Goal: Entertainment & Leisure: Consume media (video, audio)

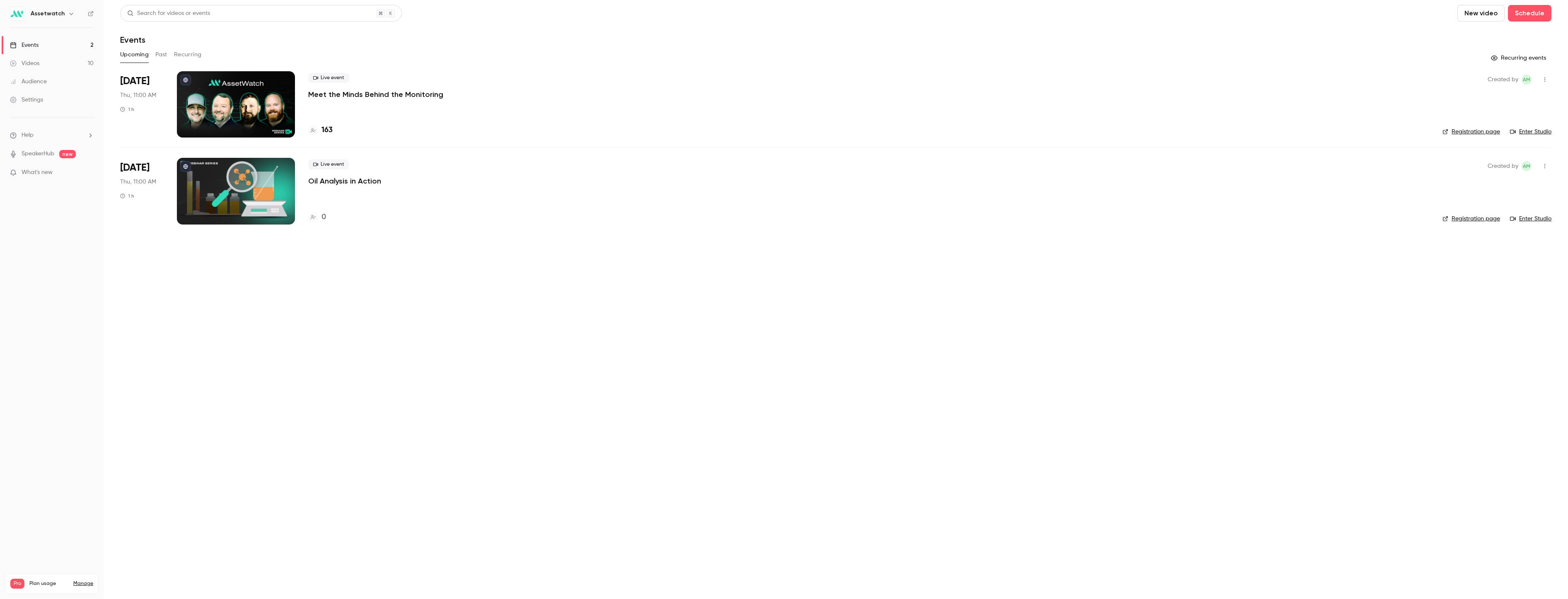
click at [37, 64] on div "Videos" at bounding box center [24, 63] width 29 height 8
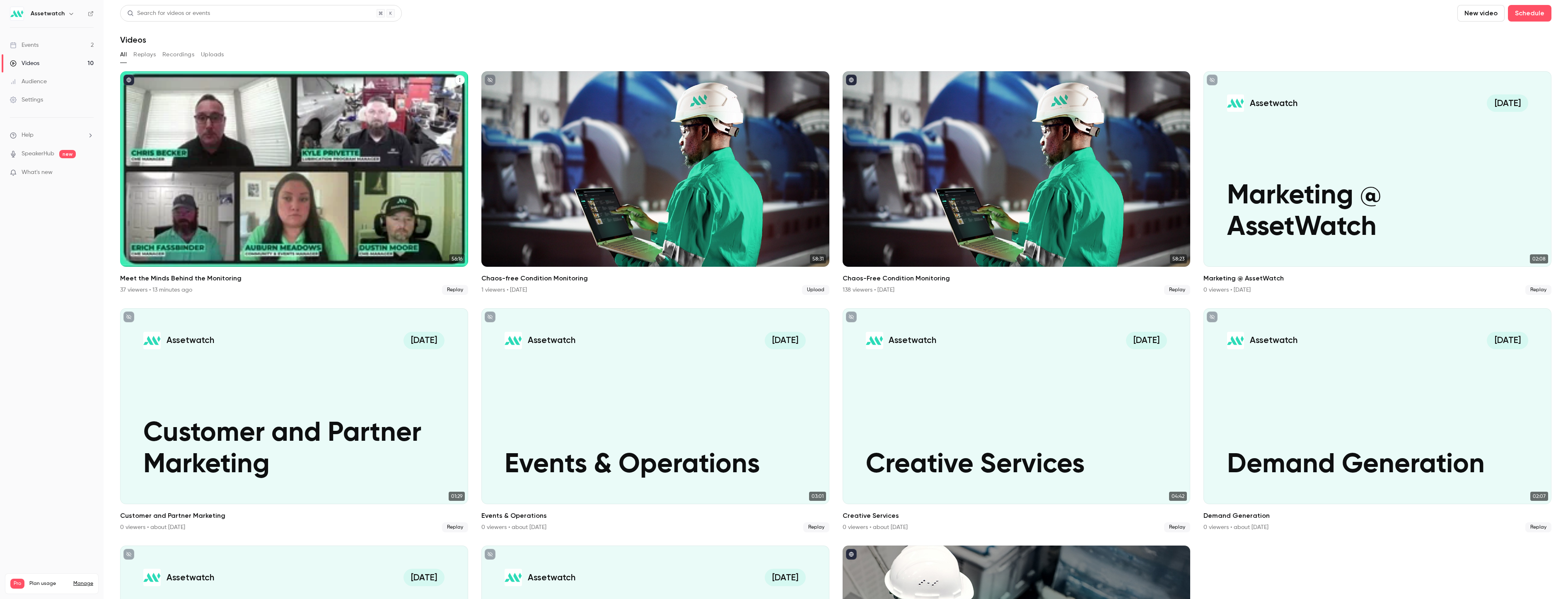
click at [359, 209] on div "Meet the Minds Behind the Monitoring" at bounding box center [294, 169] width 348 height 195
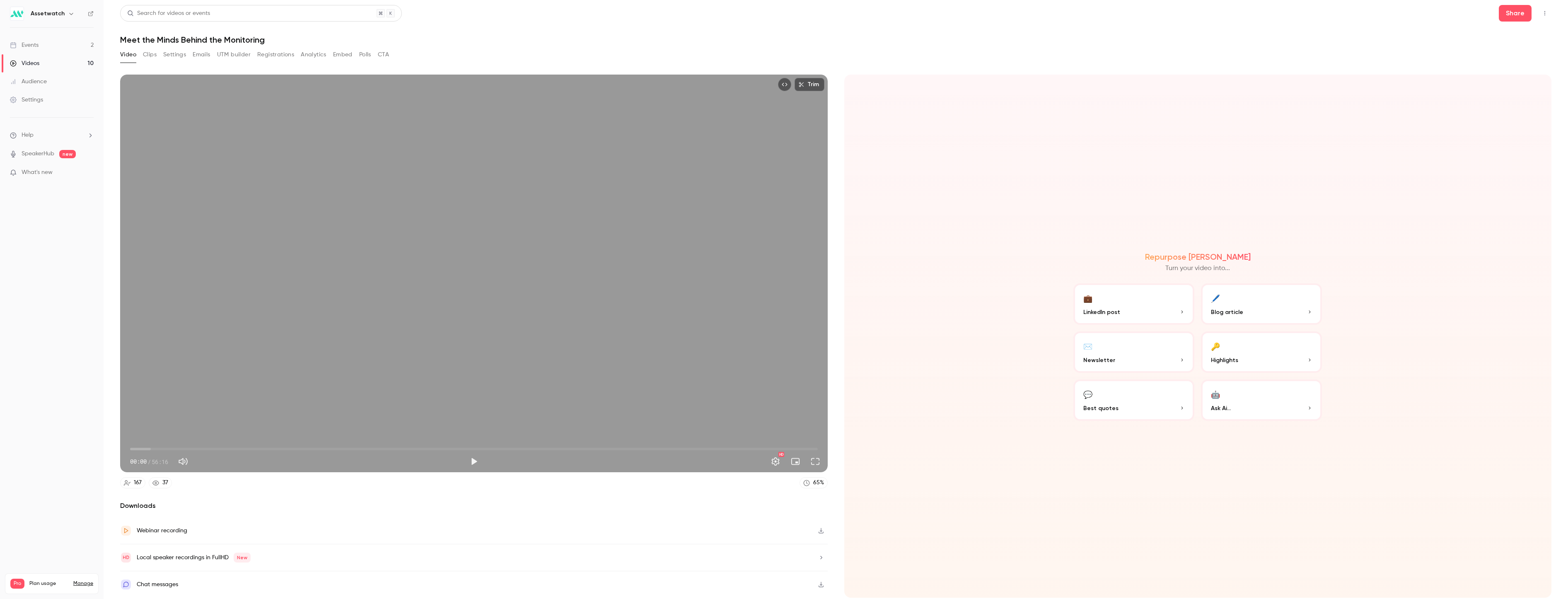
click at [772, 451] on icon "button" at bounding box center [821, 530] width 7 height 6
